Goal: Information Seeking & Learning: Learn about a topic

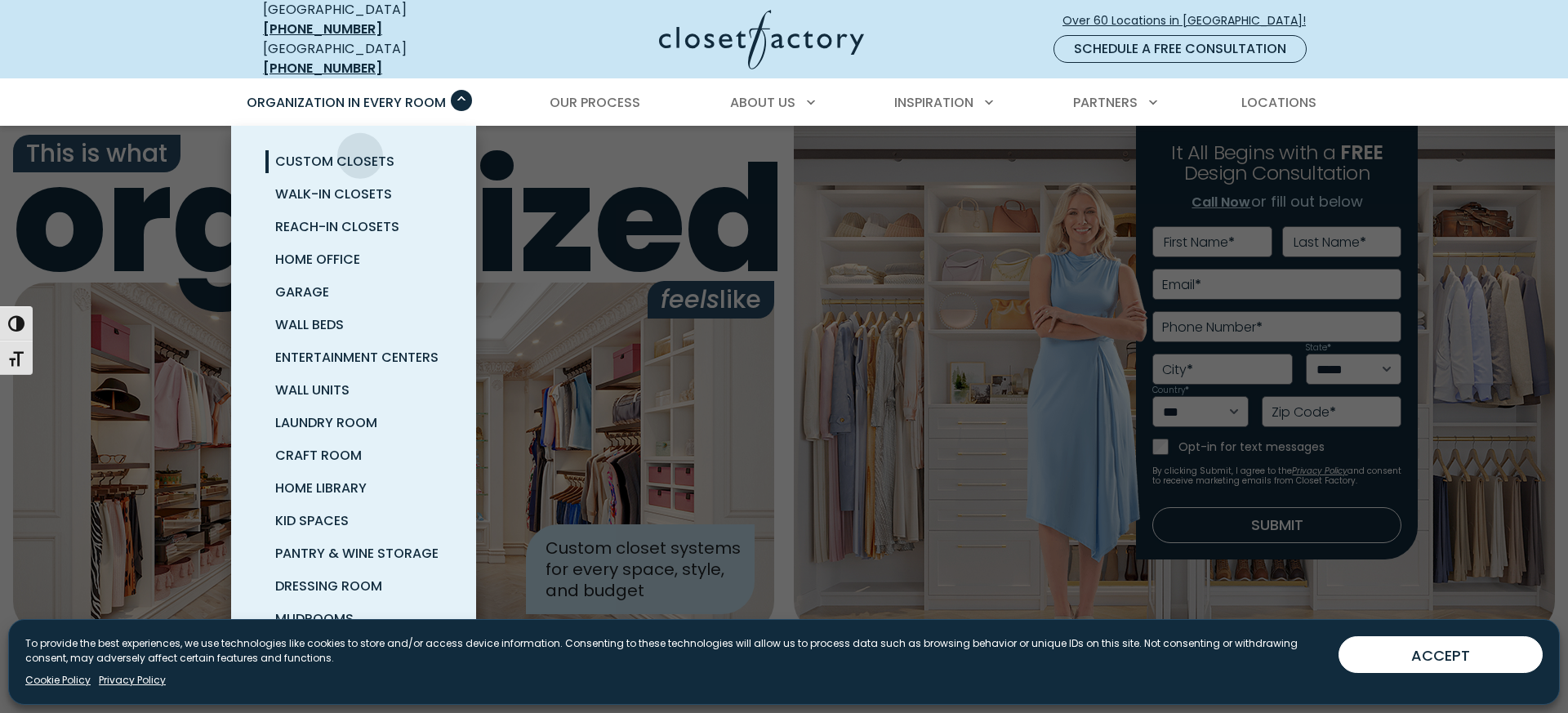
click at [360, 152] on span "Custom Closets" at bounding box center [335, 160] width 119 height 19
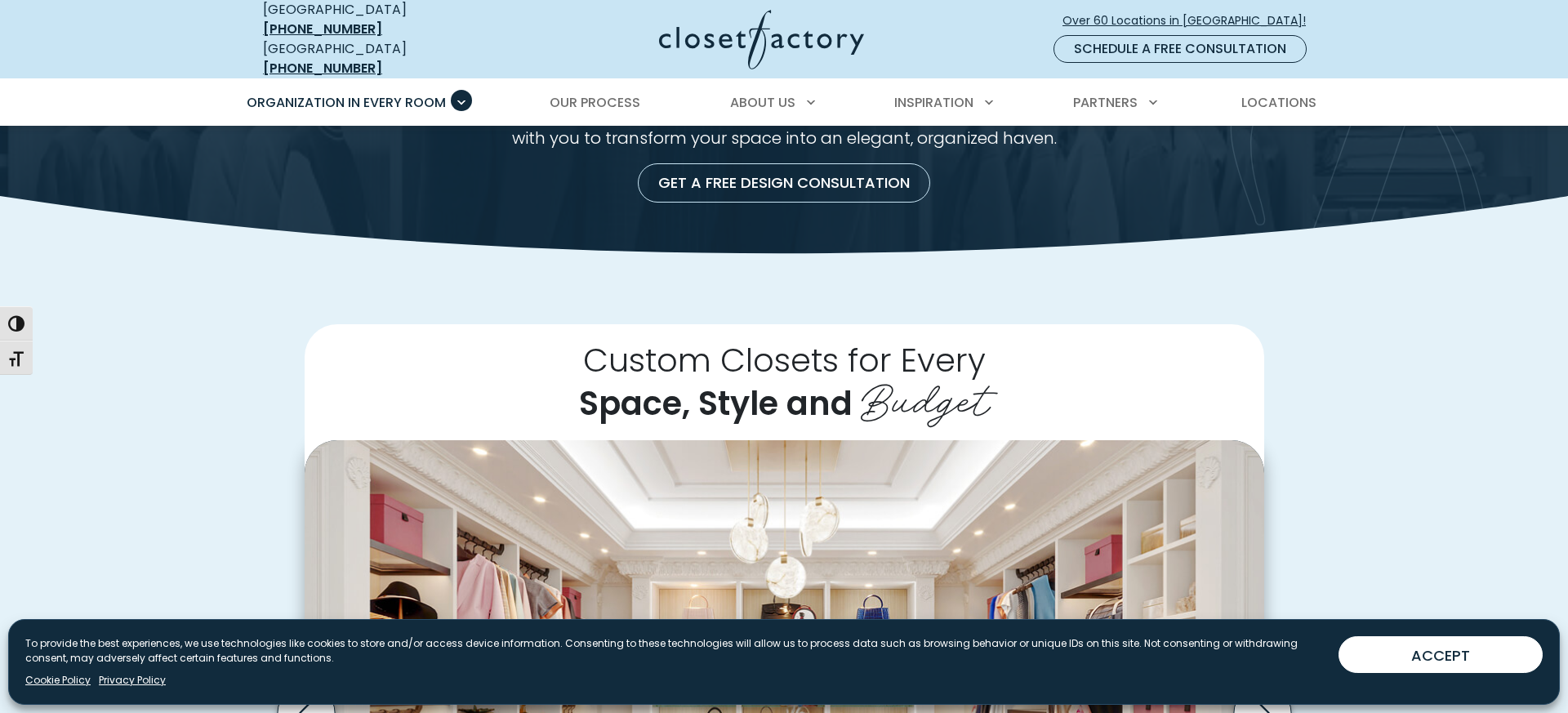
scroll to position [306, 0]
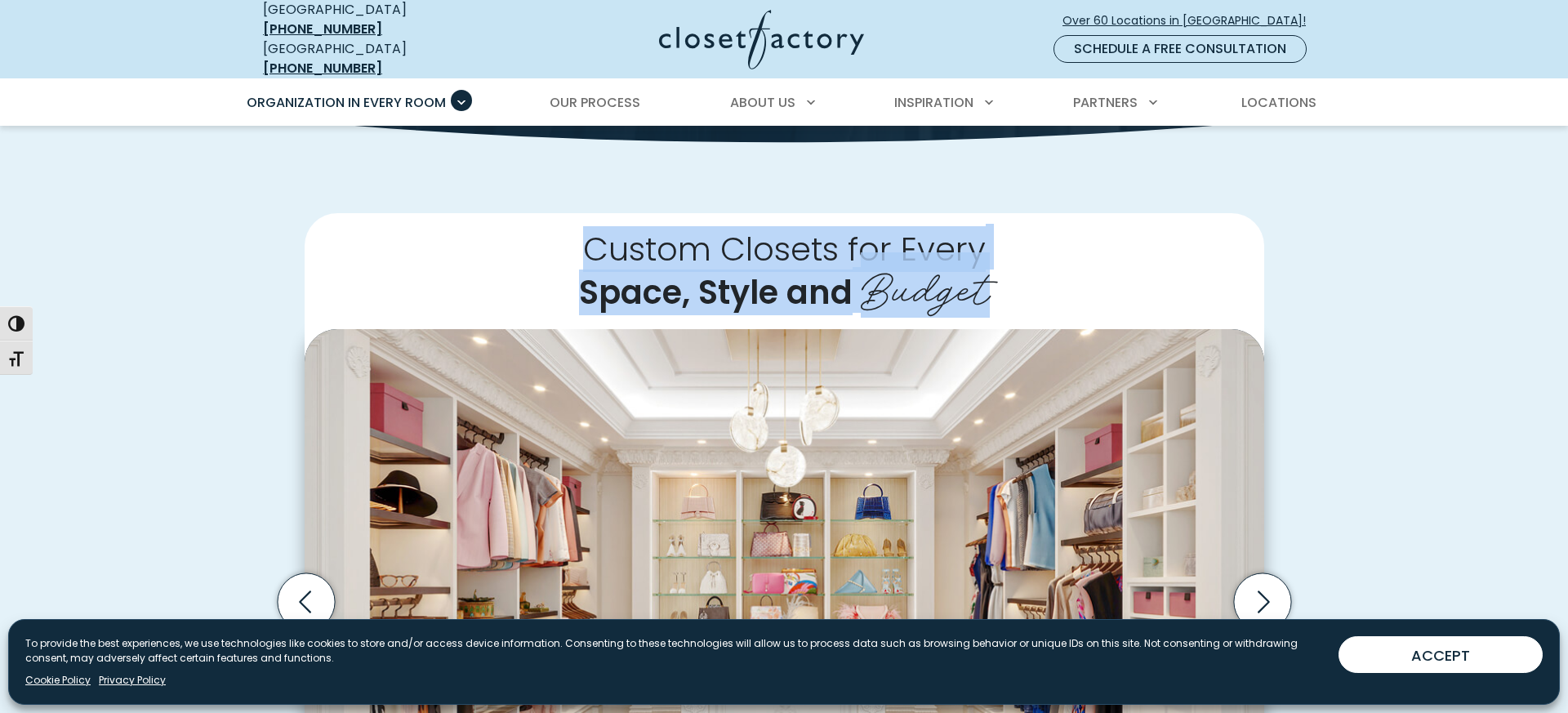
drag, startPoint x: 589, startPoint y: 238, endPoint x: 1018, endPoint y: 285, distance: 431.6
click at [1018, 286] on h2 "Custom Closets for Every Space, Style and Budget" at bounding box center [784, 271] width 959 height 116
copy h2 "Custom Closets for Every Space, Style and Budget"
click at [1347, 277] on div "Custom Closets for Every Space, Style and Budget Custom walk-in closet with gla…" at bounding box center [784, 623] width 1568 height 912
